Goal: Task Accomplishment & Management: Use online tool/utility

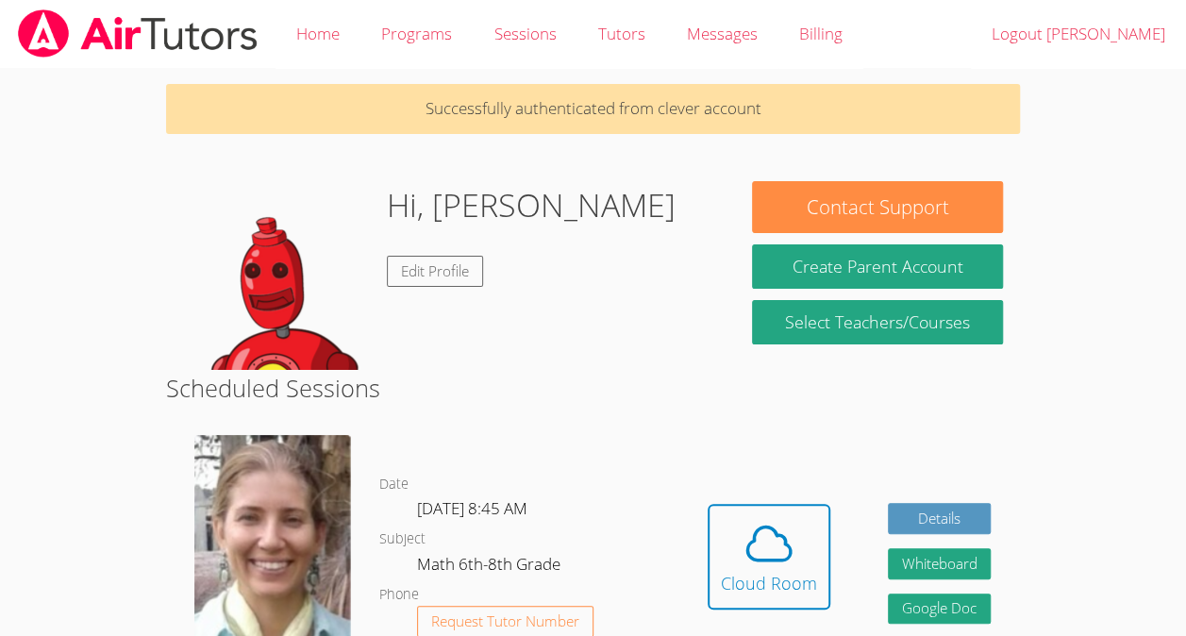
click at [722, 547] on span at bounding box center [769, 543] width 96 height 53
click at [733, 527] on span at bounding box center [769, 543] width 96 height 53
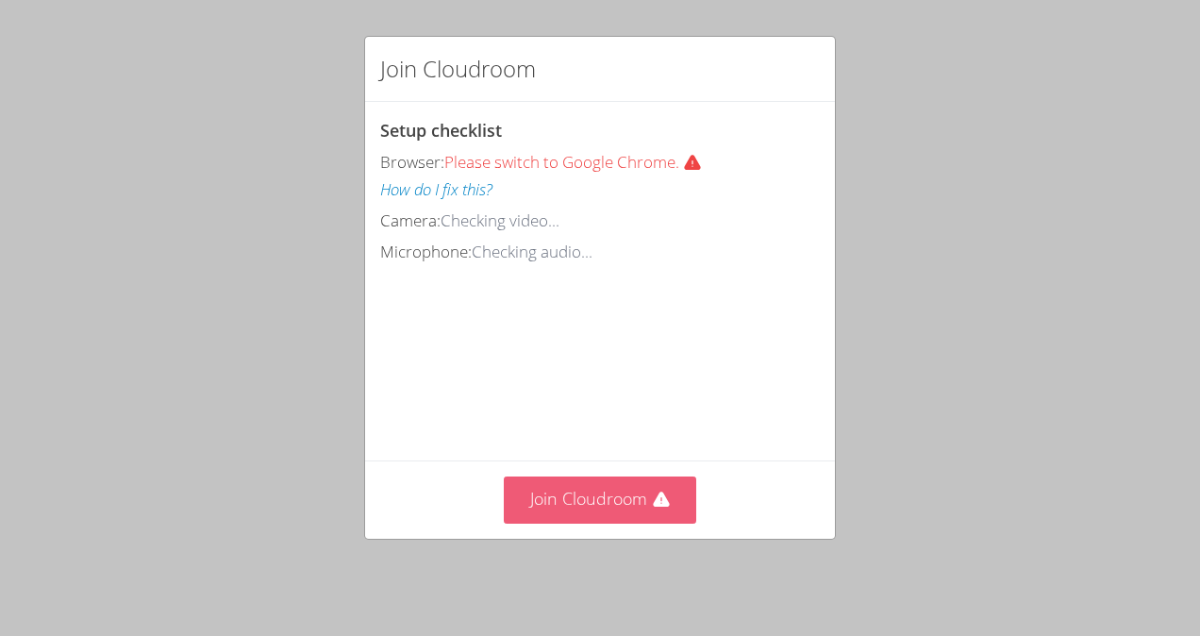
click at [599, 510] on button "Join Cloudroom" at bounding box center [600, 499] width 193 height 46
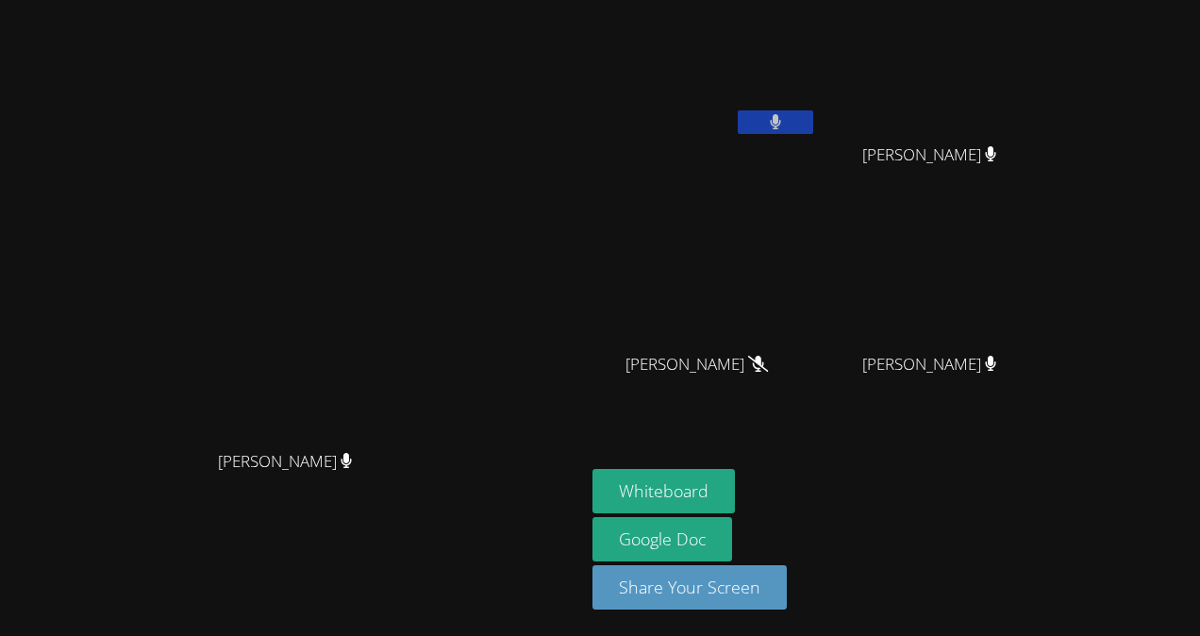
click at [782, 114] on icon at bounding box center [776, 122] width 12 height 16
click at [785, 115] on icon at bounding box center [775, 122] width 20 height 16
click at [813, 133] on button at bounding box center [775, 122] width 75 height 24
click at [785, 123] on icon at bounding box center [775, 122] width 20 height 16
drag, startPoint x: 915, startPoint y: 123, endPoint x: 915, endPoint y: 365, distance: 242.4
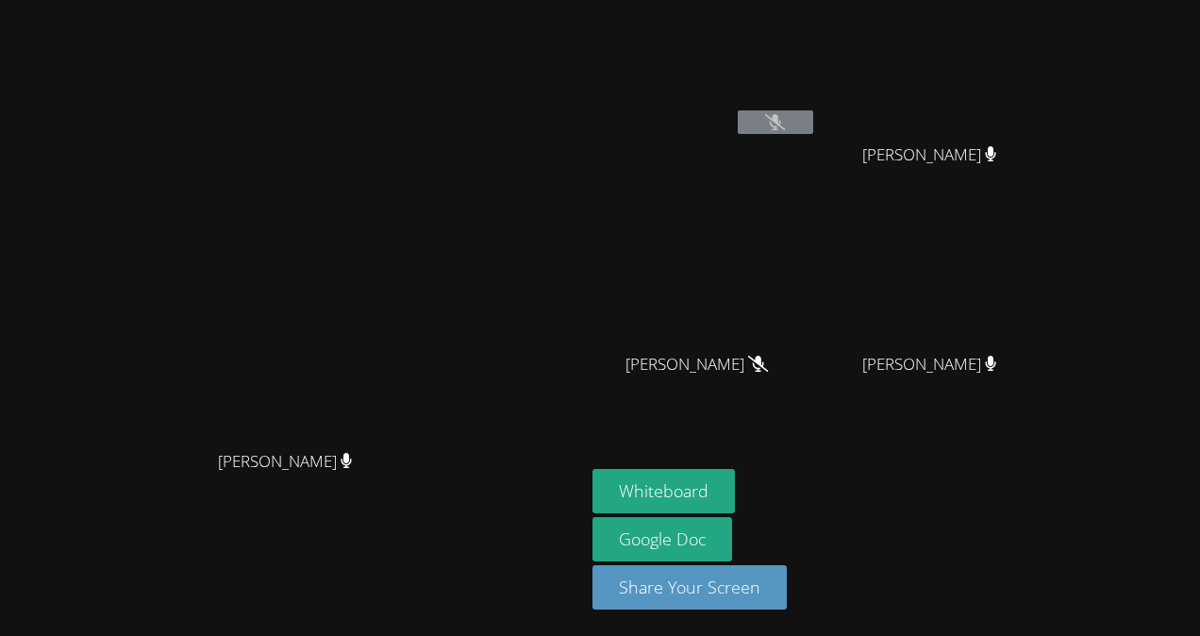
click at [915, 365] on div "Kerwin Tavarez Pena Oswaldo Lopez Lopez Oswaldo Lopez Lopez Derick Lopez Quiroz…" at bounding box center [820, 213] width 456 height 411
click at [735, 483] on button "Whiteboard" at bounding box center [663, 491] width 142 height 44
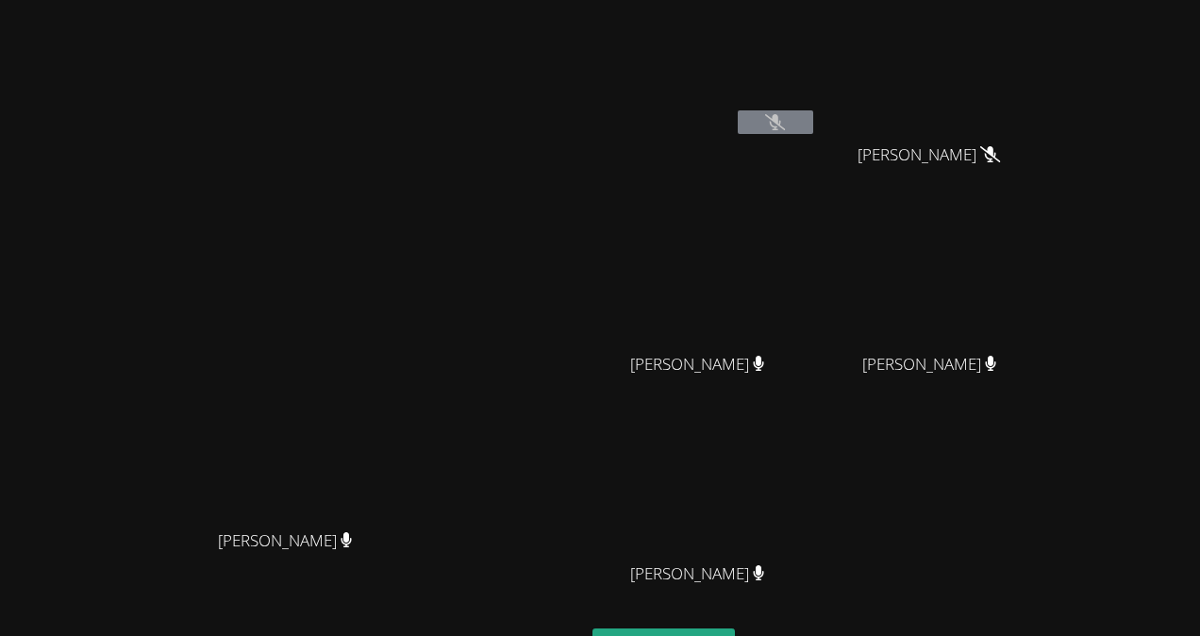
click at [813, 117] on button at bounding box center [775, 122] width 75 height 24
drag, startPoint x: 888, startPoint y: 117, endPoint x: 858, endPoint y: -70, distance: 189.0
click at [858, 0] on html "Diana Andrade Diana Andrade Kerwin Tavarez Pena Derick Lopez Quiroz Derick Lope…" at bounding box center [600, 318] width 1200 height 636
click at [785, 124] on icon at bounding box center [775, 122] width 20 height 16
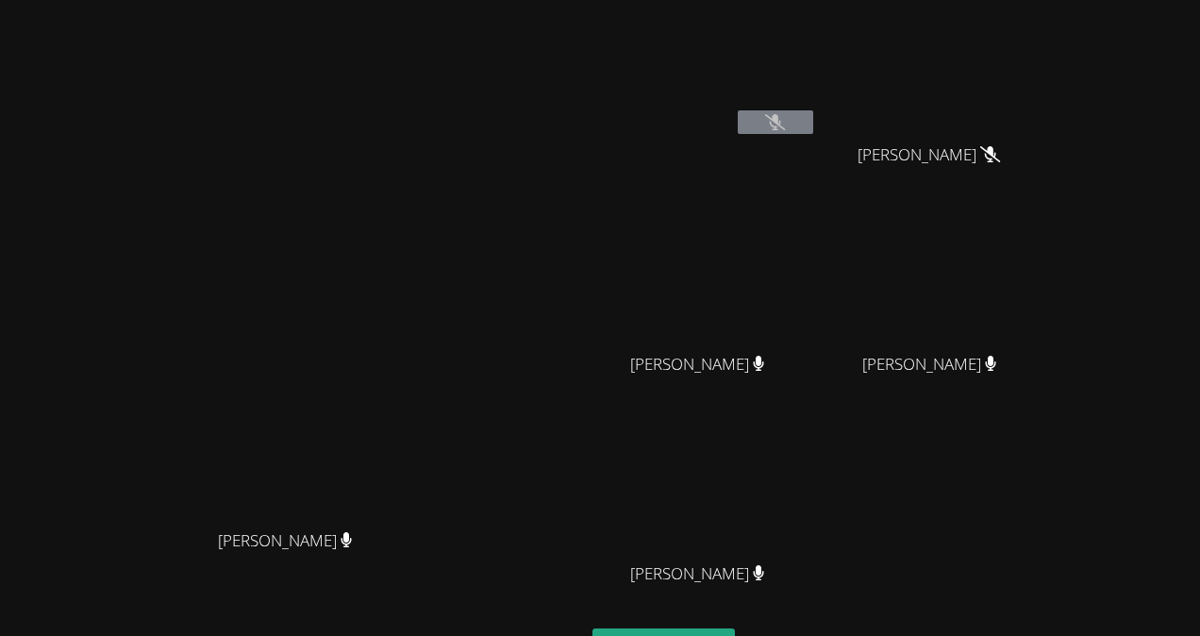
click at [813, 116] on button at bounding box center [775, 122] width 75 height 24
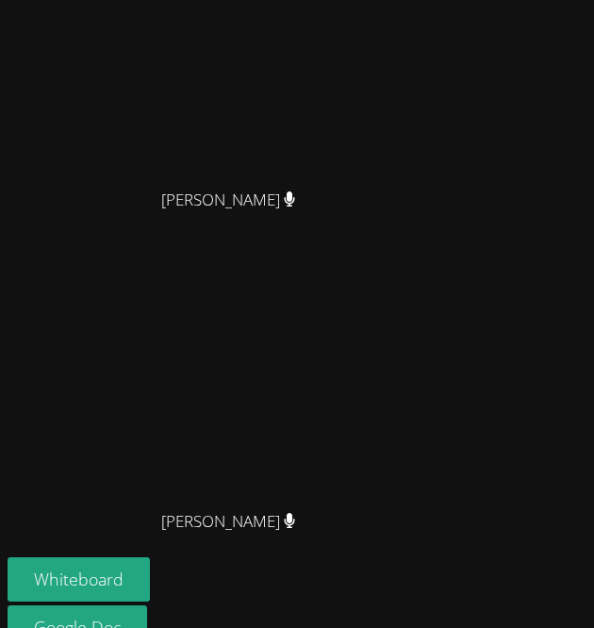
scroll to position [1295, 0]
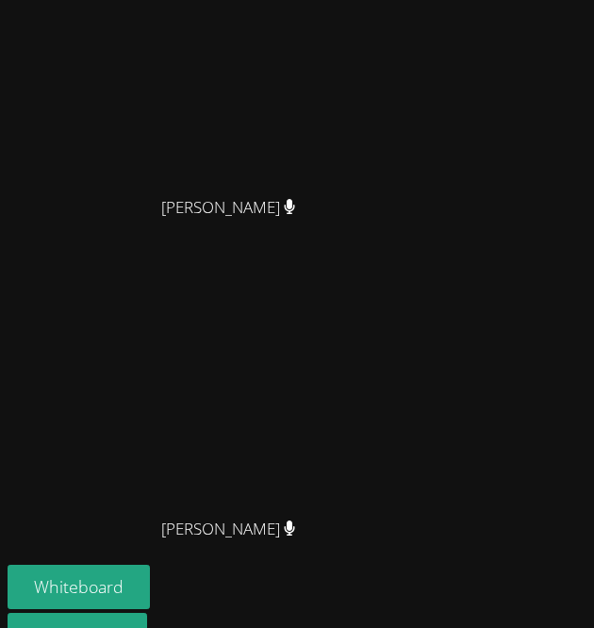
click at [275, 186] on video at bounding box center [235, 57] width 283 height 257
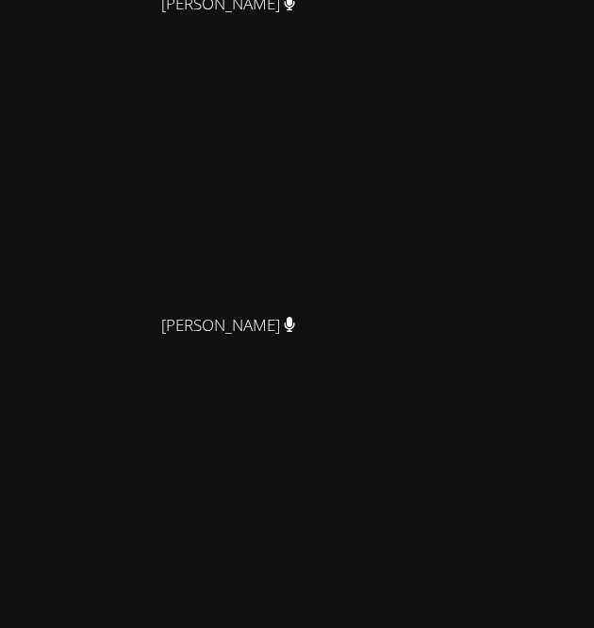
scroll to position [831, 0]
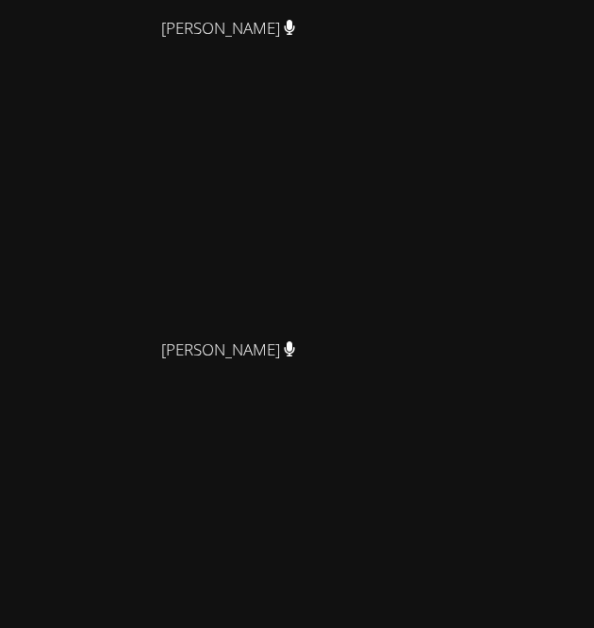
drag, startPoint x: 241, startPoint y: 344, endPoint x: 332, endPoint y: 232, distance: 144.2
click at [332, 232] on video at bounding box center [235, 200] width 283 height 257
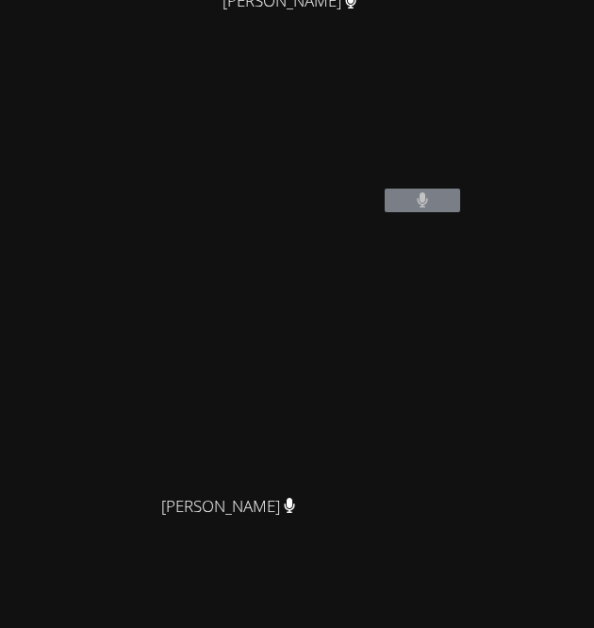
scroll to position [346, 0]
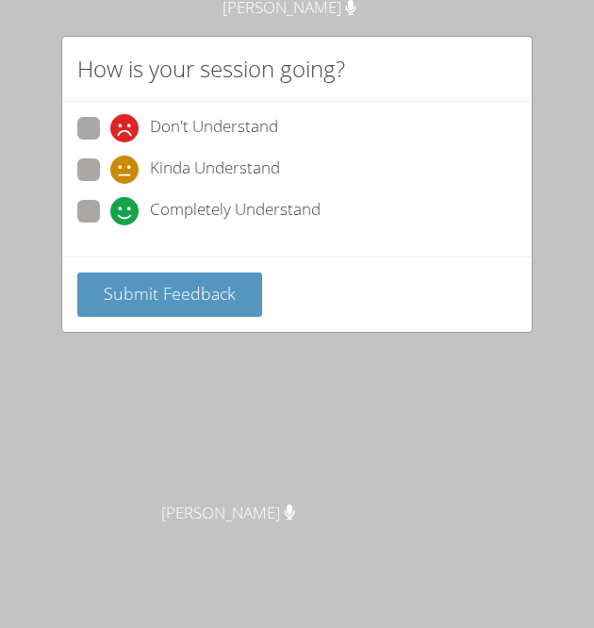
drag, startPoint x: 230, startPoint y: 293, endPoint x: 900, endPoint y: 284, distance: 669.7
click at [594, 284] on html "Diana Andrade Diana Andrade Kerwin Tavarez Pena Derick Lopez Quiroz Derick Lope…" at bounding box center [297, 314] width 594 height 628
click at [110, 225] on span at bounding box center [110, 225] width 0 height 0
click at [110, 205] on input "Completely Understand" at bounding box center [118, 208] width 16 height 16
radio input "true"
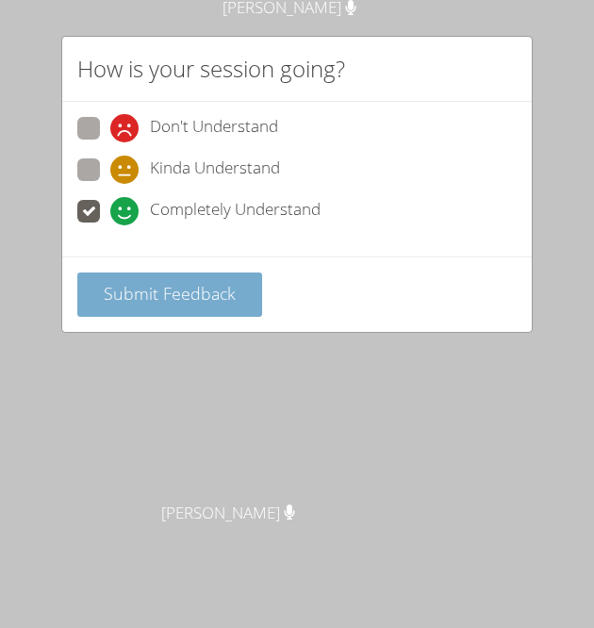
click at [141, 284] on span "Submit Feedback" at bounding box center [170, 293] width 132 height 23
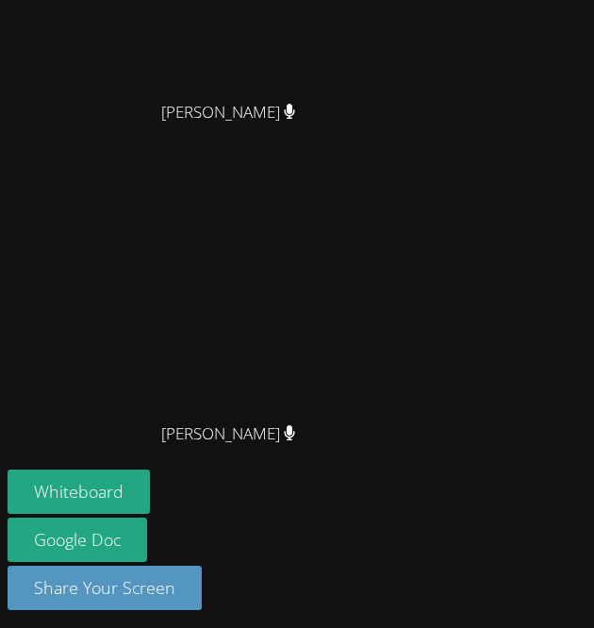
scroll to position [1400, 0]
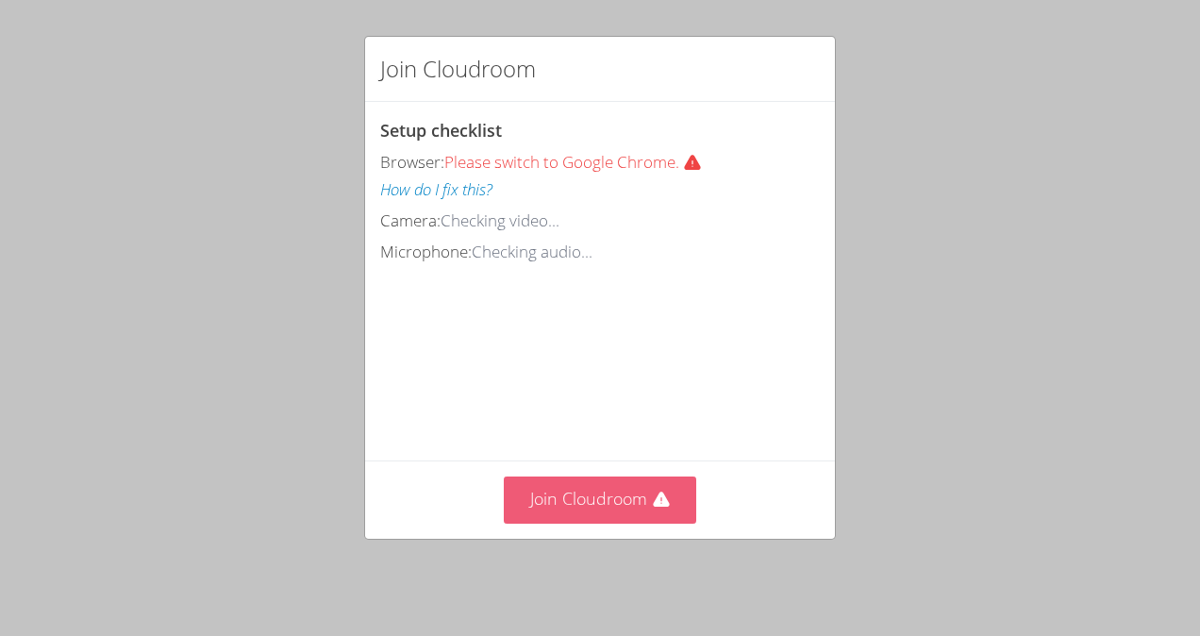
click at [578, 515] on button "Join Cloudroom" at bounding box center [600, 499] width 193 height 46
